Goal: Find specific page/section: Find specific page/section

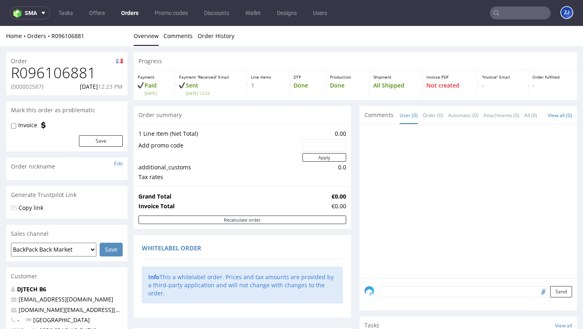
click at [128, 18] on link "Orders" at bounding box center [129, 12] width 27 height 13
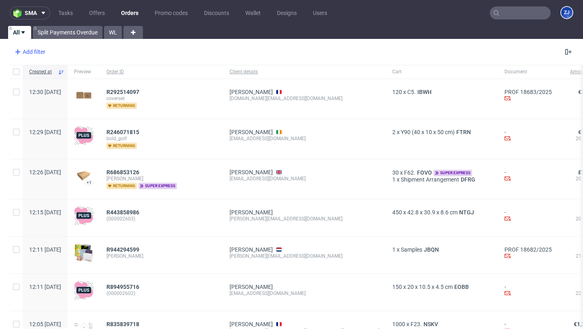
click at [34, 53] on div "Add filter" at bounding box center [29, 51] width 36 height 13
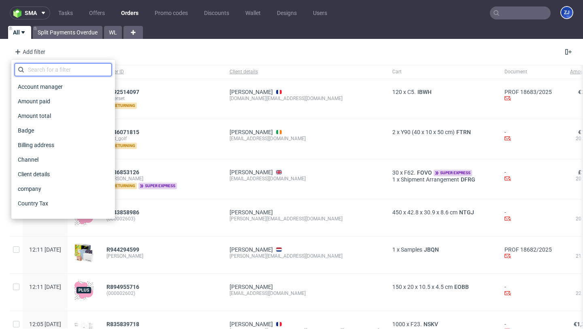
click at [46, 70] on input "text" at bounding box center [63, 69] width 97 height 13
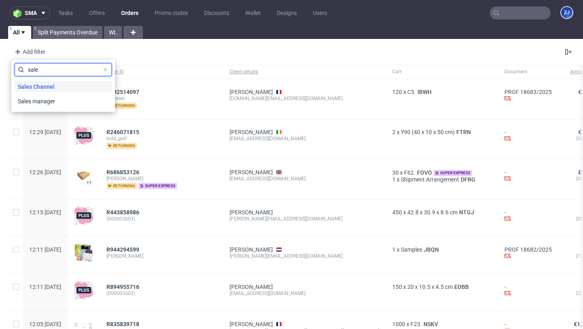
type input "sale"
click at [53, 86] on span "Sales Channel" at bounding box center [36, 86] width 43 height 11
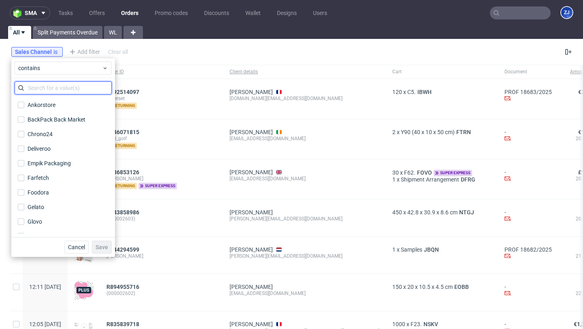
click at [57, 91] on input "text" at bounding box center [63, 87] width 97 height 13
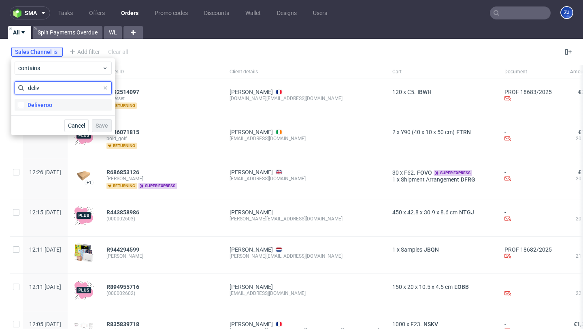
type input "deliv"
click at [64, 109] on label "Deliveroo" at bounding box center [63, 104] width 97 height 11
click at [24, 108] on input "Deliveroo" at bounding box center [21, 105] width 6 height 6
checkbox input "true"
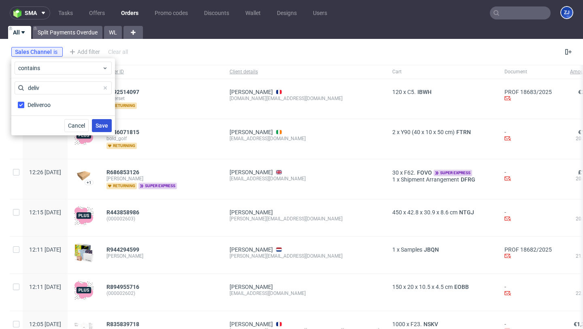
click at [95, 121] on button "Save" at bounding box center [102, 125] width 20 height 13
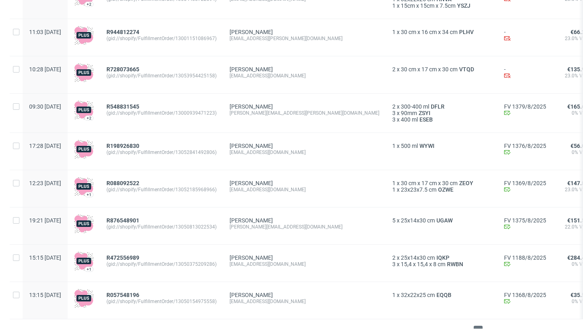
scroll to position [930, 0]
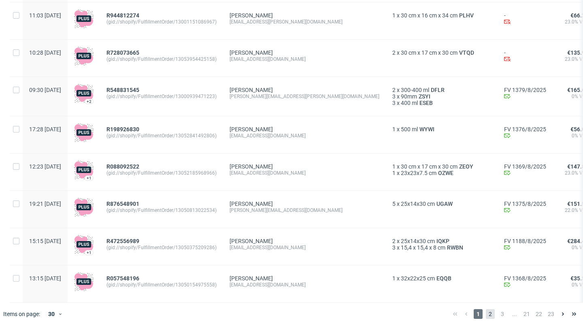
click at [486, 311] on span "2" at bounding box center [490, 314] width 9 height 10
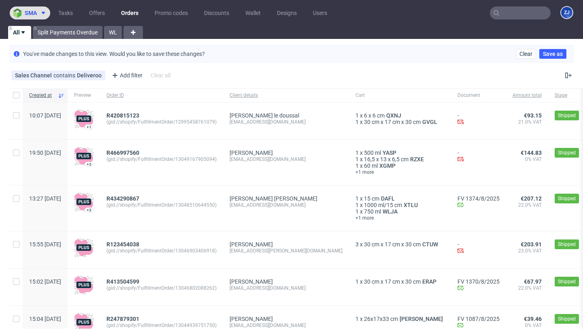
click at [38, 12] on span at bounding box center [42, 13] width 10 height 6
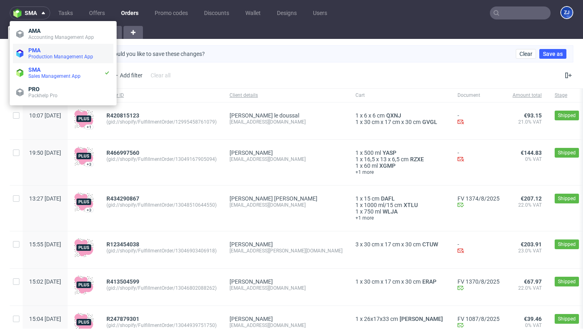
click at [49, 57] on span "Production Management App" at bounding box center [60, 57] width 65 height 6
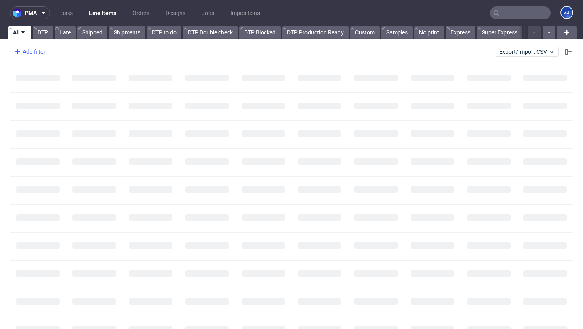
click at [30, 49] on div "Add filter" at bounding box center [29, 51] width 36 height 13
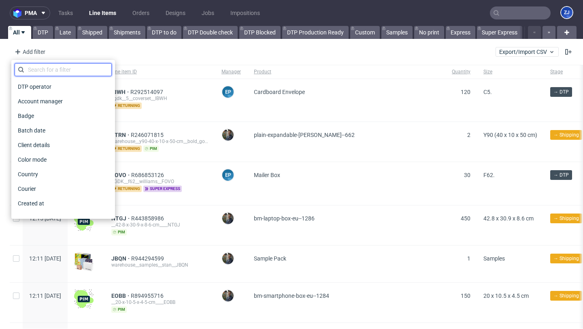
click at [51, 66] on input "text" at bounding box center [63, 69] width 97 height 13
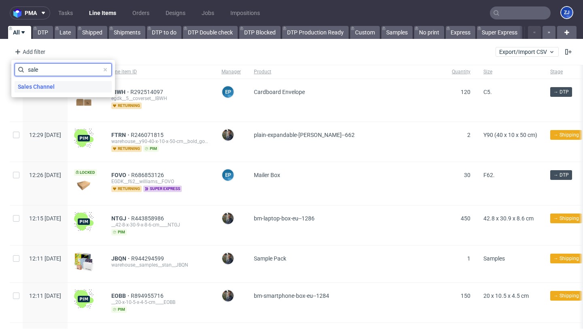
type input "sale"
click at [59, 82] on div "Sales Channel" at bounding box center [63, 86] width 97 height 11
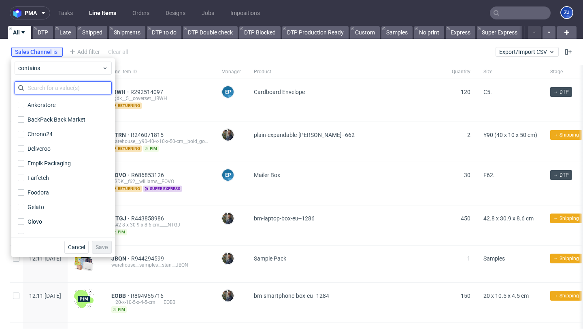
click at [64, 89] on input "text" at bounding box center [63, 87] width 97 height 13
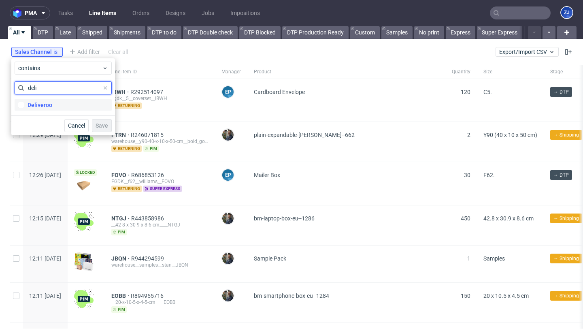
type input "deli"
click at [69, 100] on label "Deliveroo" at bounding box center [63, 104] width 97 height 11
click at [24, 102] on input "Deliveroo" at bounding box center [21, 105] width 6 height 6
checkbox input "true"
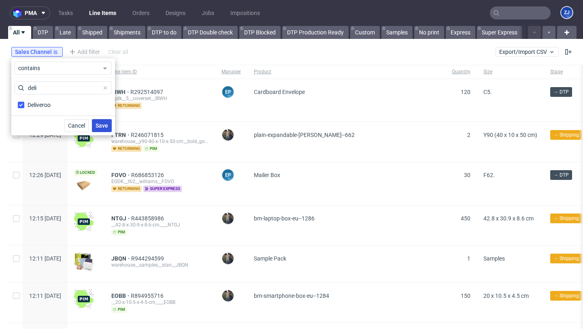
click at [102, 120] on button "Save" at bounding box center [102, 125] width 20 height 13
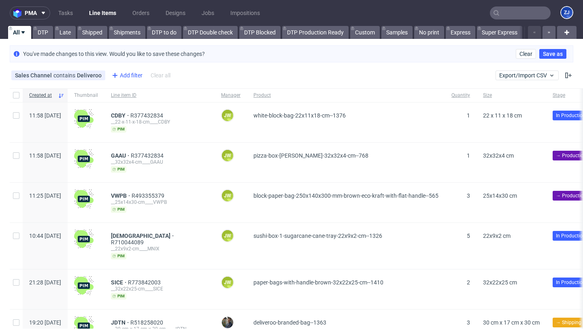
click at [118, 76] on div "Add filter" at bounding box center [126, 75] width 36 height 13
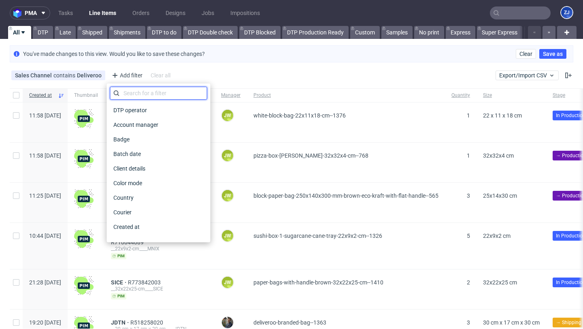
click at [127, 89] on input "text" at bounding box center [158, 93] width 97 height 13
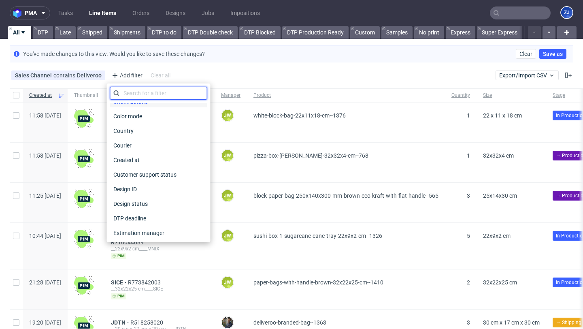
scroll to position [67, 0]
click at [155, 184] on div "Design ID" at bounding box center [158, 188] width 97 height 11
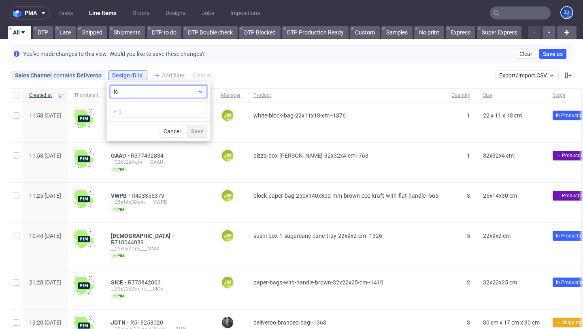
click at [150, 89] on span "is" at bounding box center [156, 91] width 84 height 8
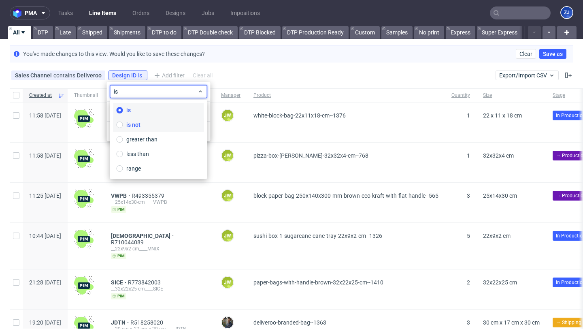
click at [175, 129] on label "is not" at bounding box center [158, 124] width 91 height 15
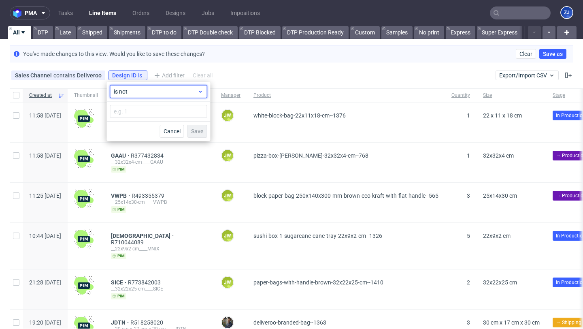
click at [164, 96] on div "is not" at bounding box center [158, 91] width 97 height 13
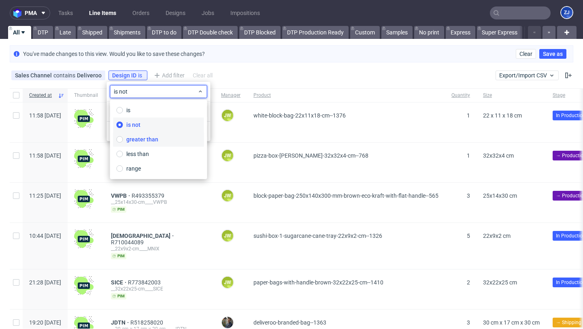
click at [166, 134] on label "greater than" at bounding box center [158, 139] width 91 height 15
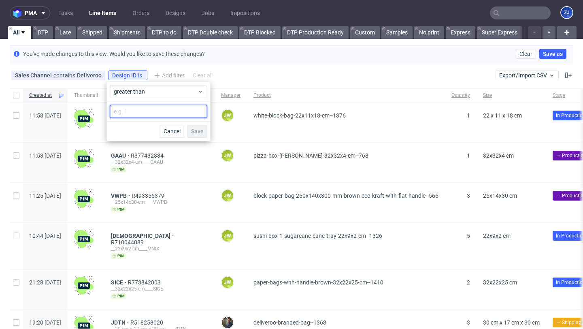
click at [158, 115] on input "number" at bounding box center [158, 111] width 97 height 13
type input "0"
click at [197, 133] on span "Save" at bounding box center [197, 131] width 13 height 6
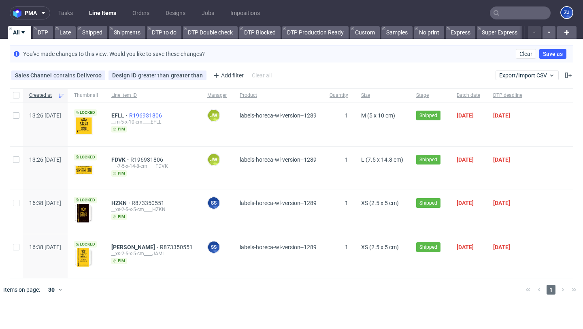
click at [157, 115] on span "R196931806" at bounding box center [146, 115] width 34 height 6
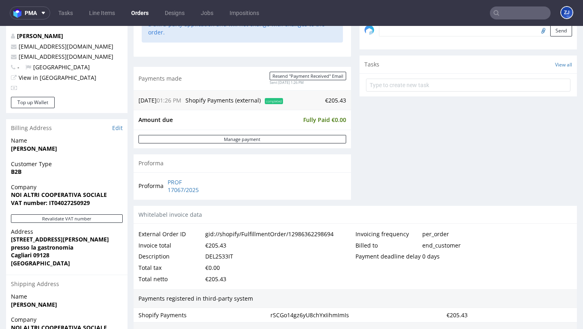
scroll to position [338, 0]
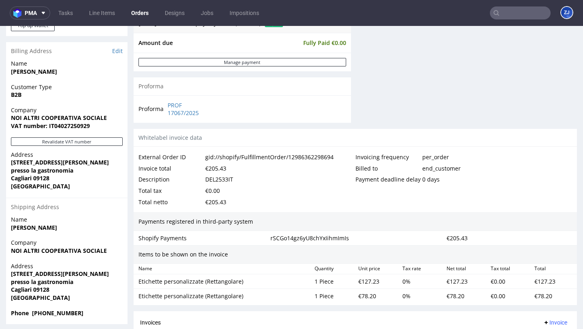
click at [229, 174] on div "DEL2533IT" at bounding box center [219, 179] width 28 height 11
copy div "DEL2533IT"
